Goal: Book appointment/travel/reservation

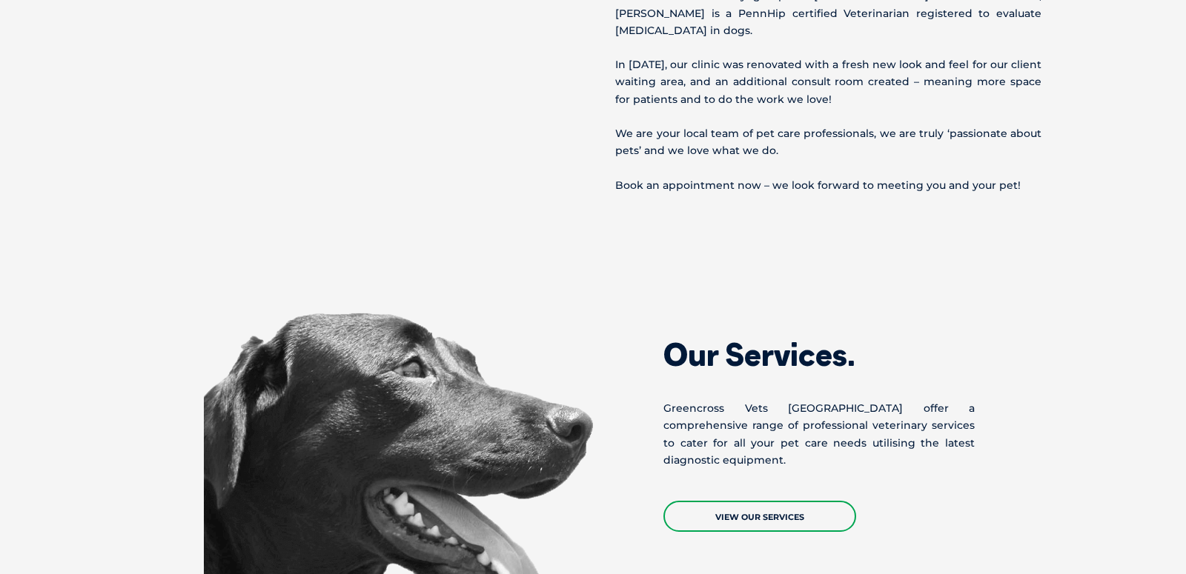
scroll to position [1012, 0]
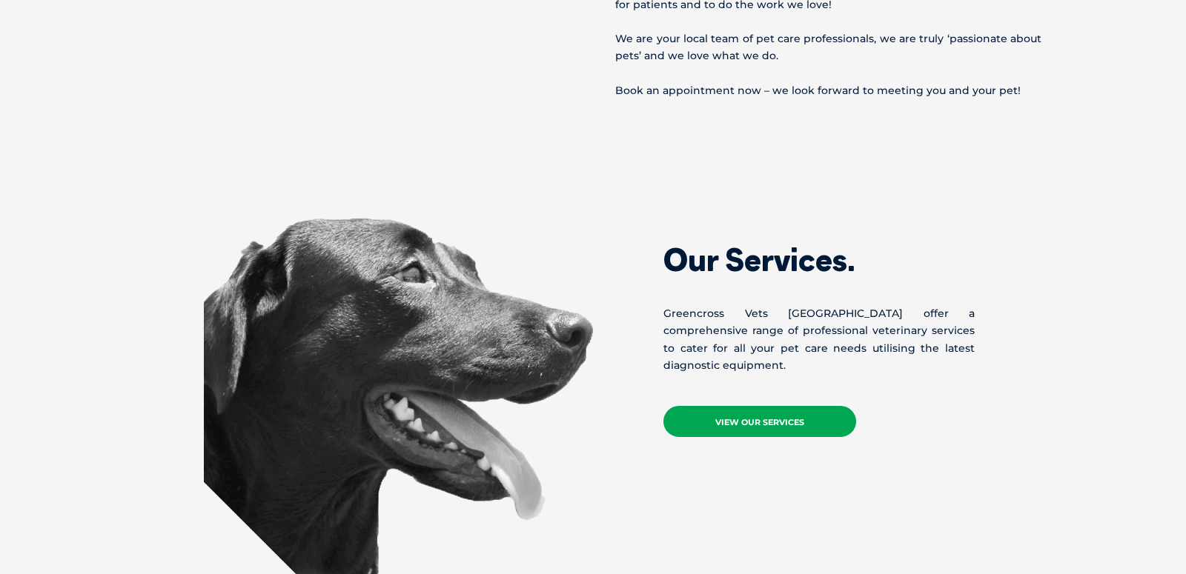
click at [766, 406] on link "View Our Services" at bounding box center [759, 421] width 193 height 31
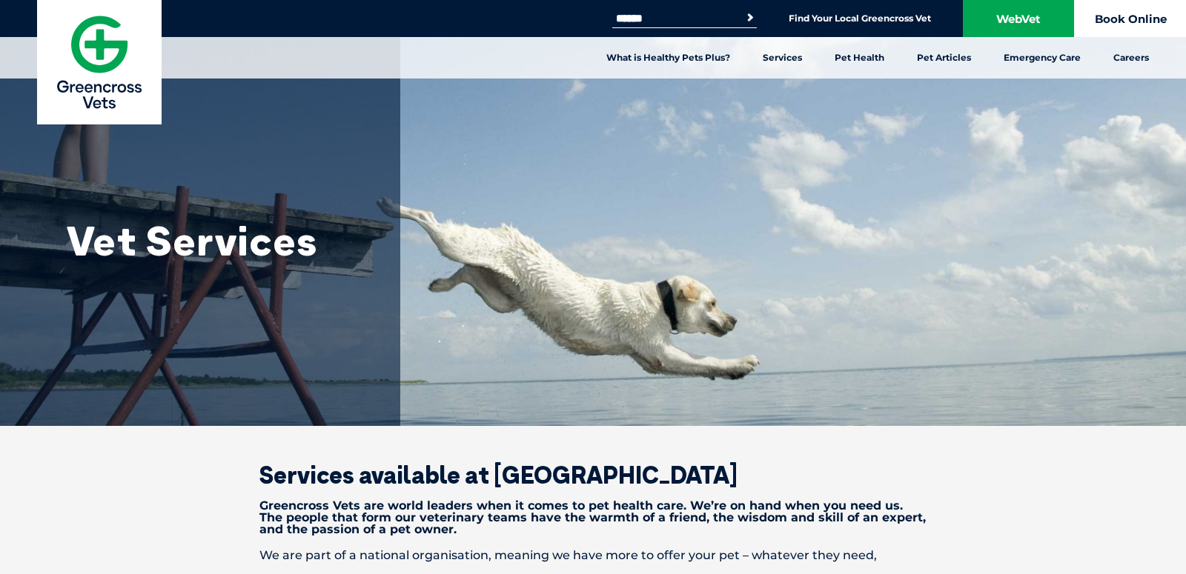
click at [1121, 20] on link "Book Online" at bounding box center [1130, 18] width 111 height 37
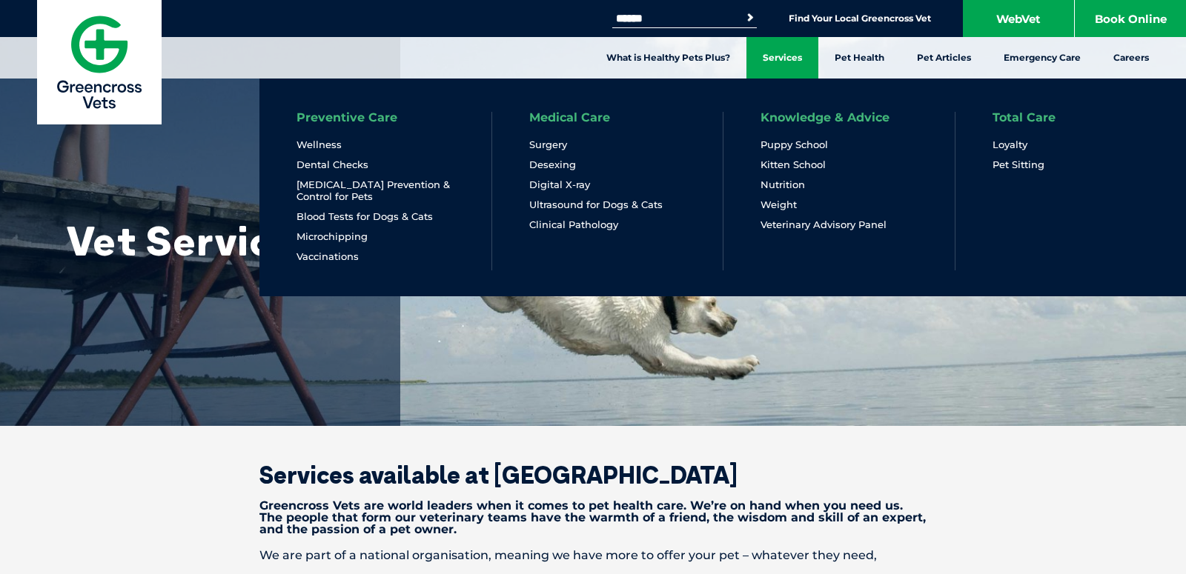
click at [787, 64] on link "Services" at bounding box center [782, 58] width 72 height 42
click at [551, 145] on link "Surgery" at bounding box center [548, 145] width 38 height 13
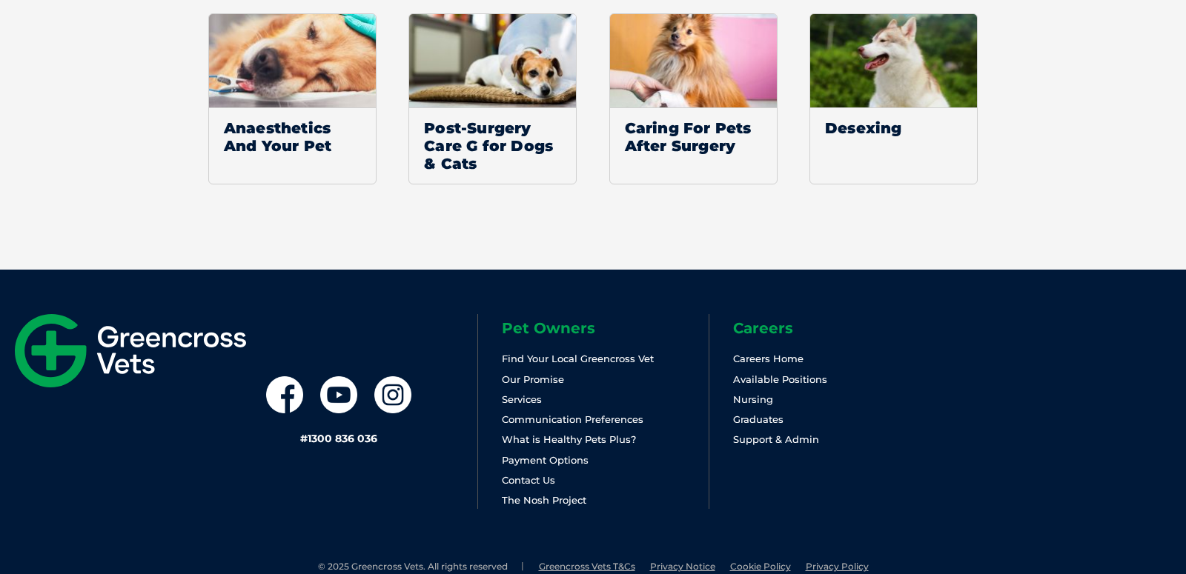
scroll to position [2853, 0]
